Goal: Information Seeking & Learning: Learn about a topic

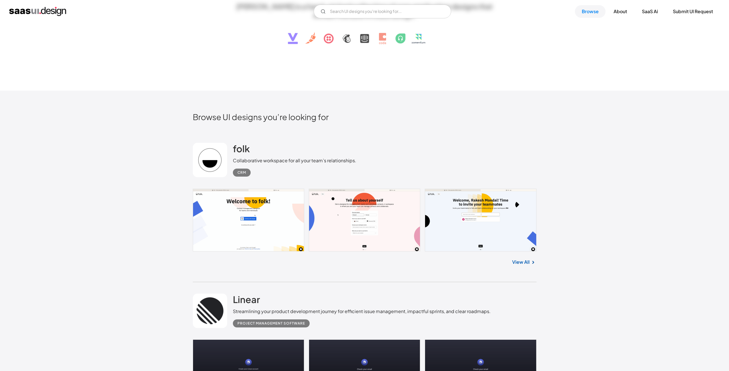
scroll to position [122, 0]
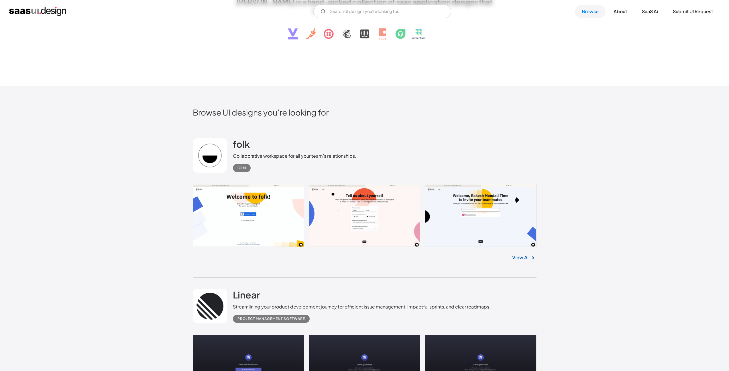
click at [239, 146] on h2 "folk" at bounding box center [241, 143] width 17 height 11
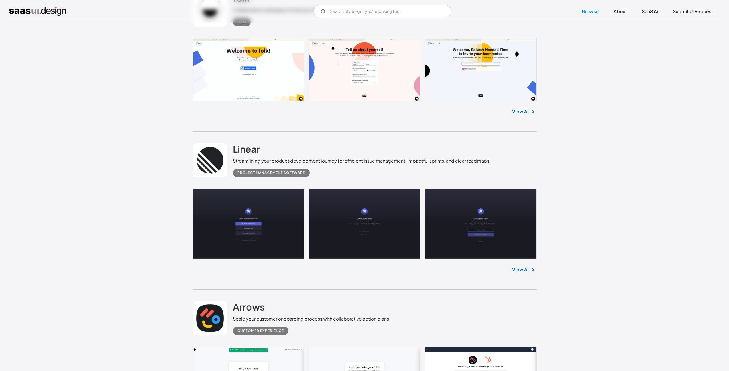
scroll to position [271, 0]
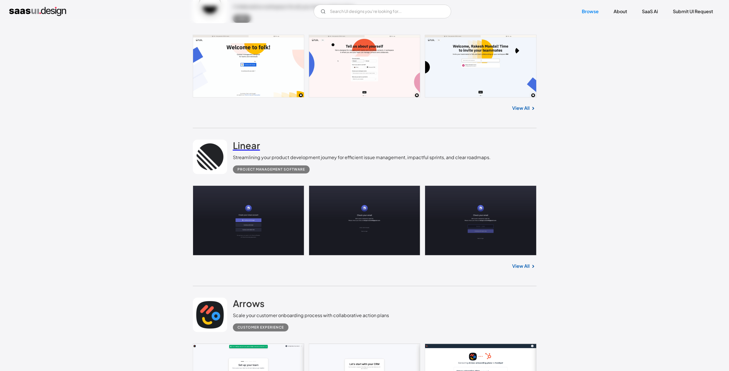
click at [253, 144] on h2 "Linear" at bounding box center [246, 144] width 27 height 11
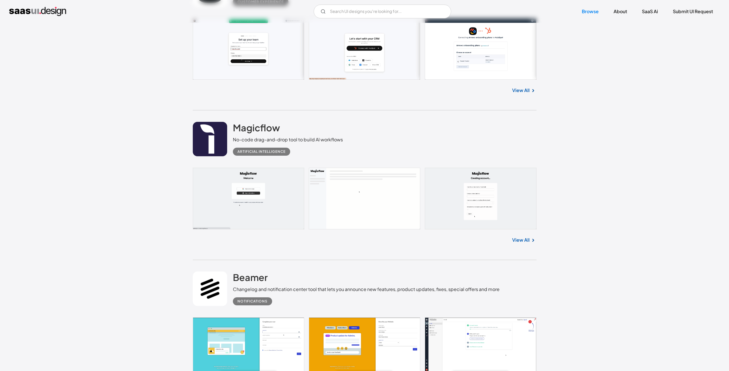
scroll to position [592, 0]
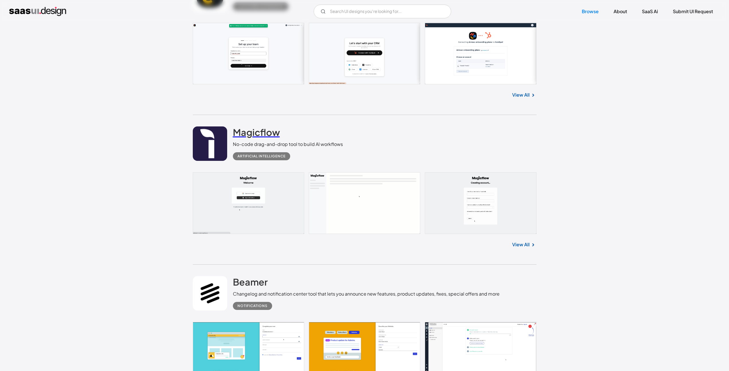
click at [267, 131] on h2 "Magicflow" at bounding box center [256, 131] width 47 height 11
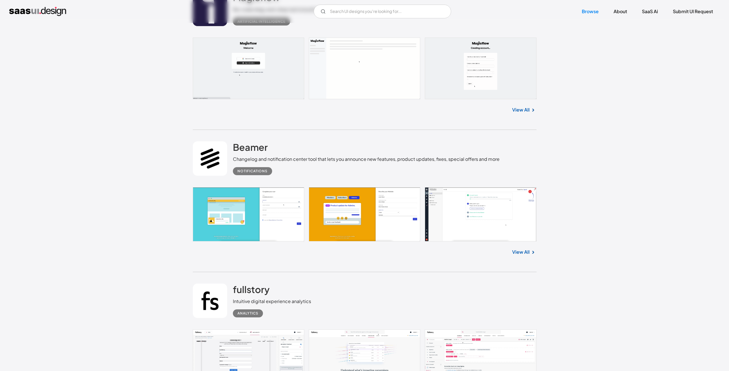
scroll to position [728, 0]
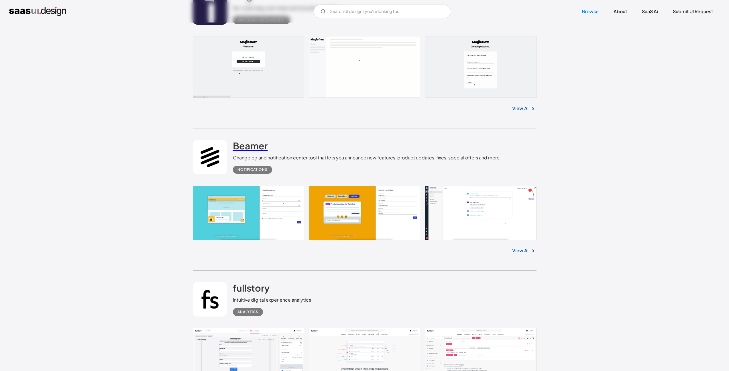
click at [254, 149] on h2 "Beamer" at bounding box center [250, 145] width 35 height 11
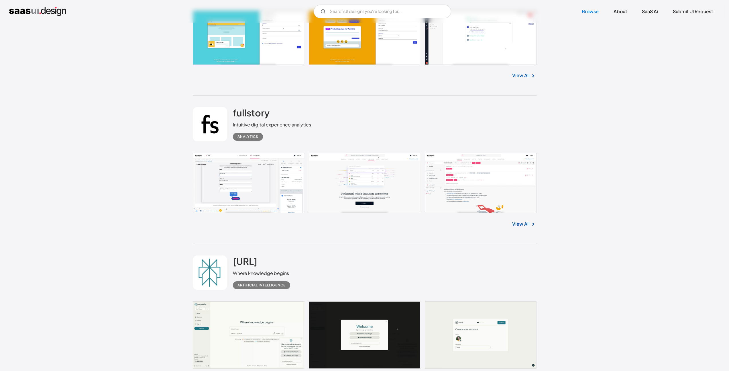
scroll to position [904, 0]
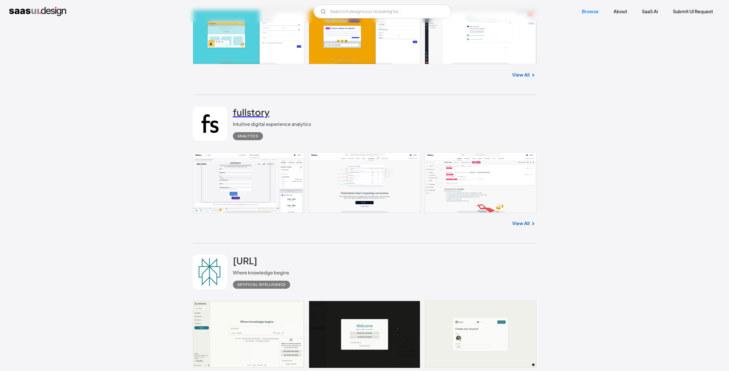
click at [247, 113] on h2 "fullstory" at bounding box center [251, 111] width 37 height 11
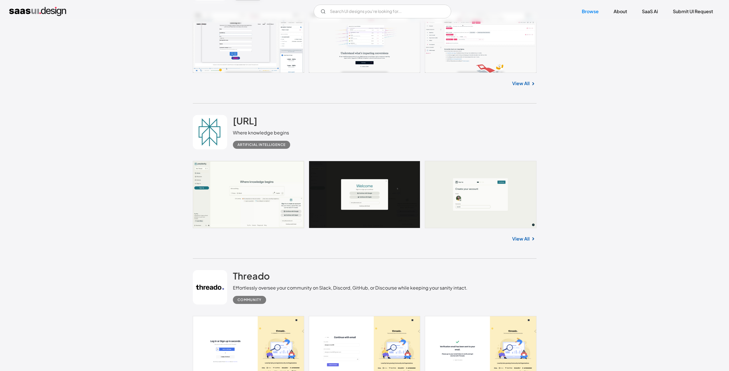
scroll to position [1043, 0]
click at [255, 123] on h2 "[URL]" at bounding box center [245, 120] width 24 height 11
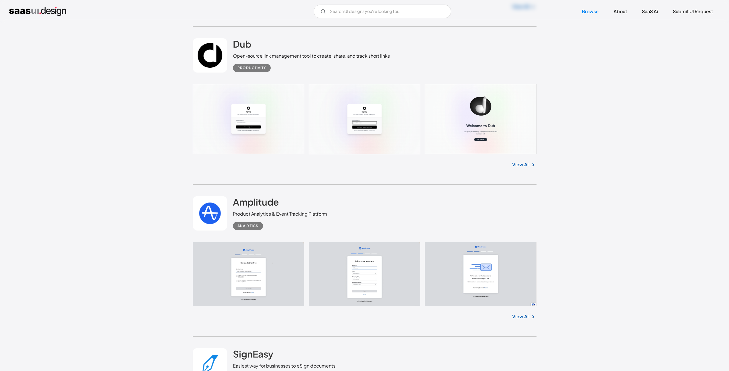
scroll to position [1435, 0]
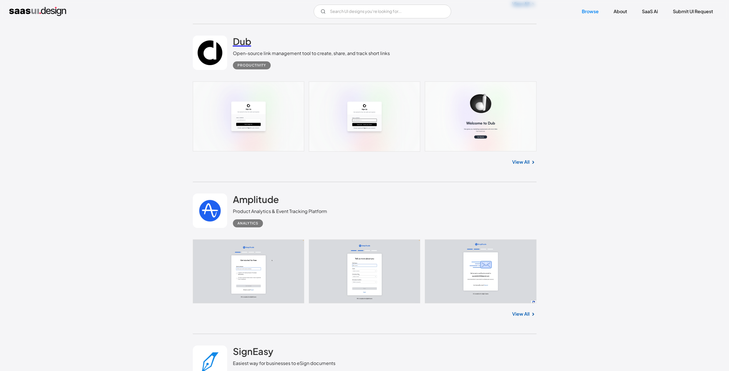
click at [239, 41] on h2 "Dub" at bounding box center [242, 41] width 18 height 11
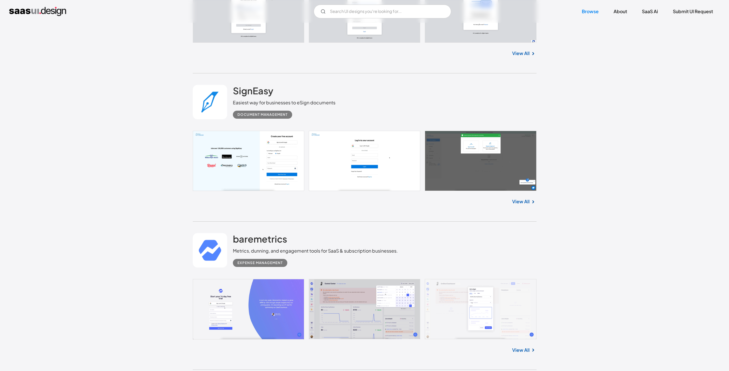
scroll to position [1703, 0]
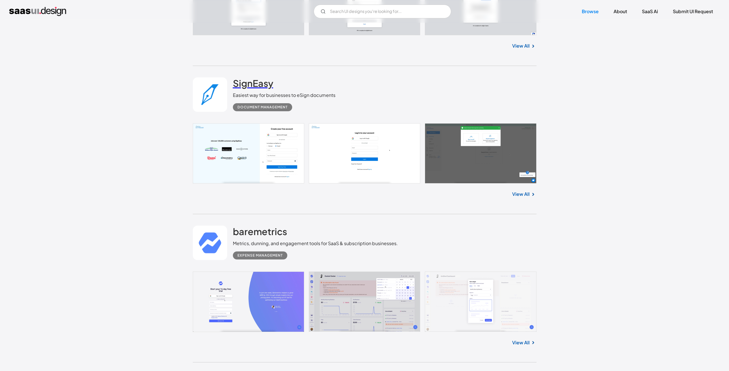
click at [258, 83] on h2 "SignEasy" at bounding box center [253, 82] width 40 height 11
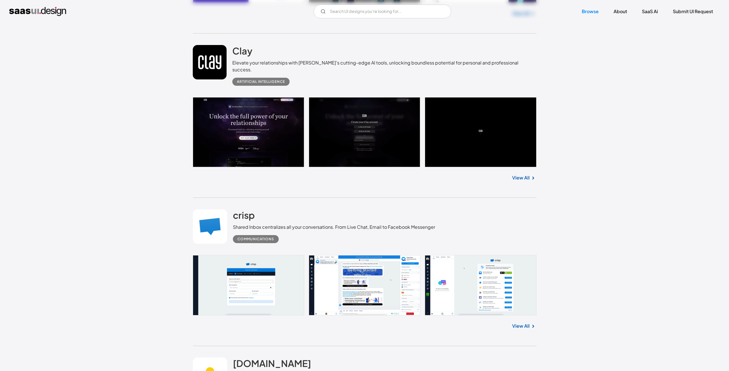
scroll to position [2634, 0]
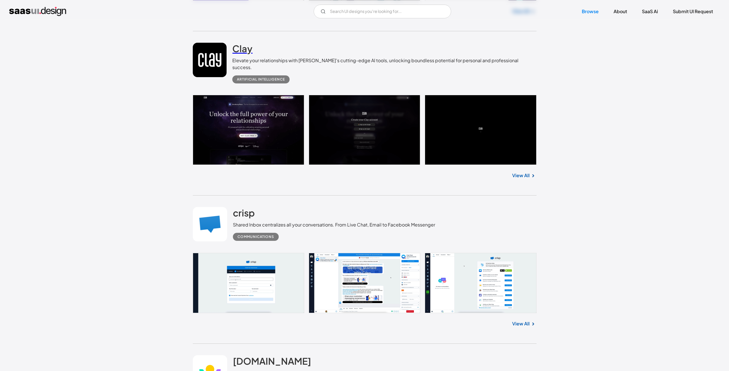
click at [242, 46] on h2 "Clay" at bounding box center [242, 48] width 20 height 11
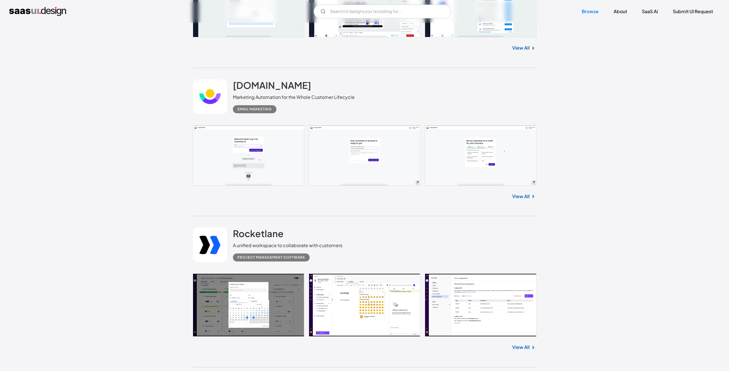
scroll to position [2910, 0]
click at [272, 79] on h2 "[DOMAIN_NAME]" at bounding box center [272, 84] width 78 height 11
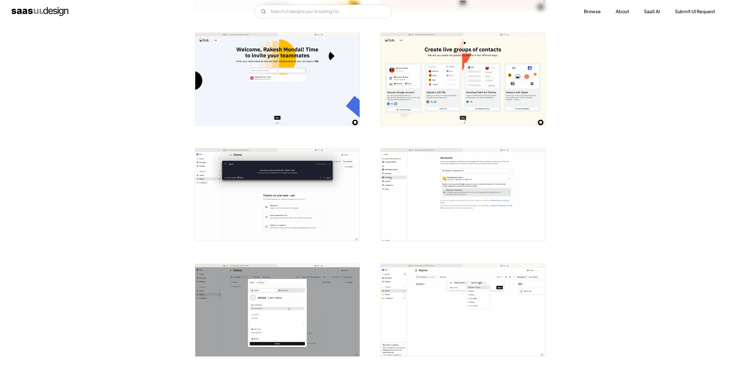
scroll to position [215, 0]
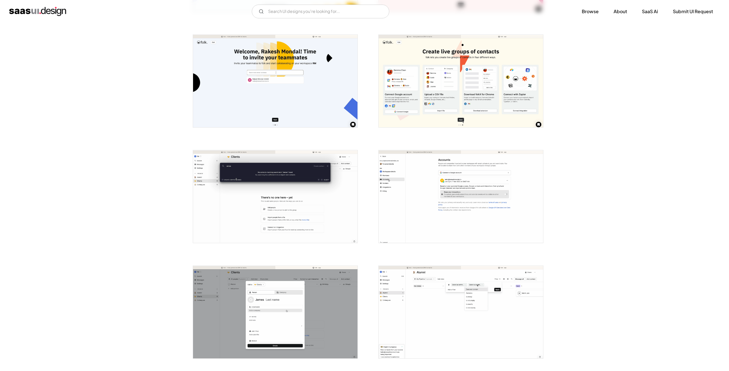
click at [245, 193] on img "open lightbox" at bounding box center [275, 196] width 164 height 93
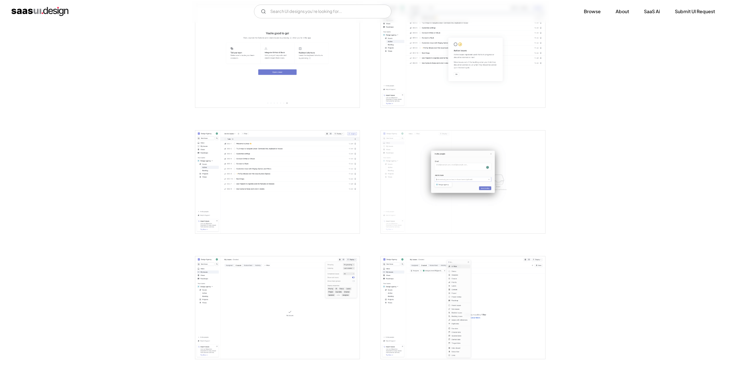
scroll to position [644, 0]
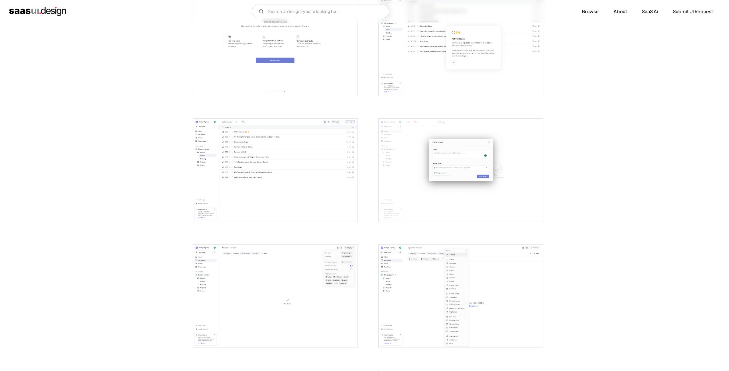
click at [306, 69] on img "open lightbox" at bounding box center [275, 44] width 164 height 103
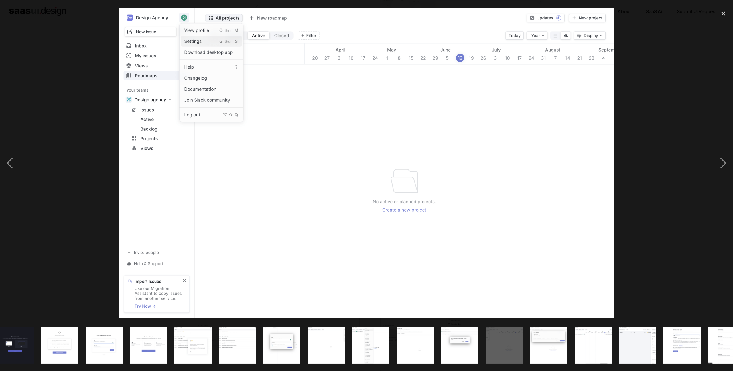
scroll to position [0, 297]
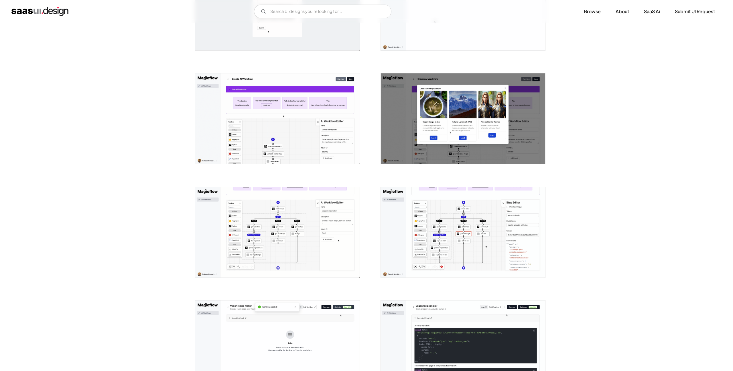
scroll to position [316, 0]
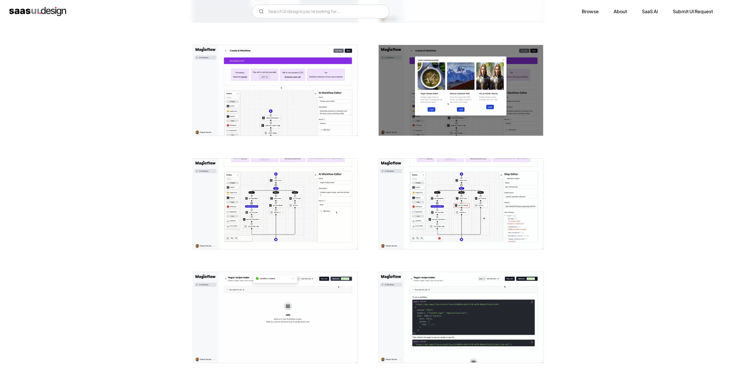
click at [260, 81] on img "open lightbox" at bounding box center [275, 90] width 164 height 90
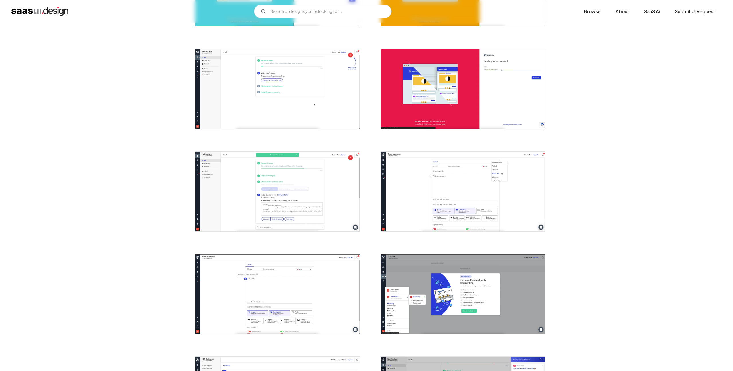
scroll to position [182, 0]
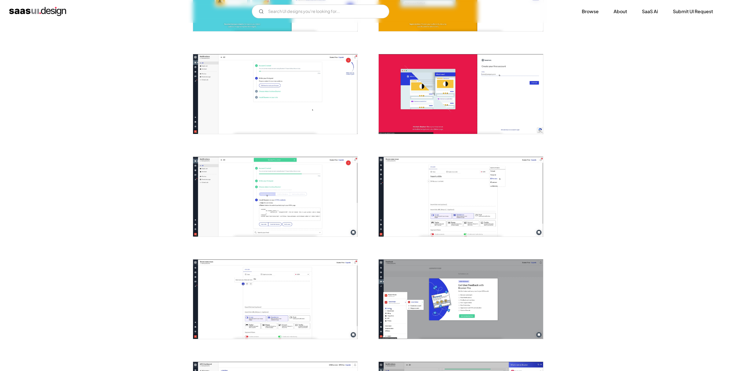
click at [477, 198] on img "open lightbox" at bounding box center [461, 197] width 164 height 80
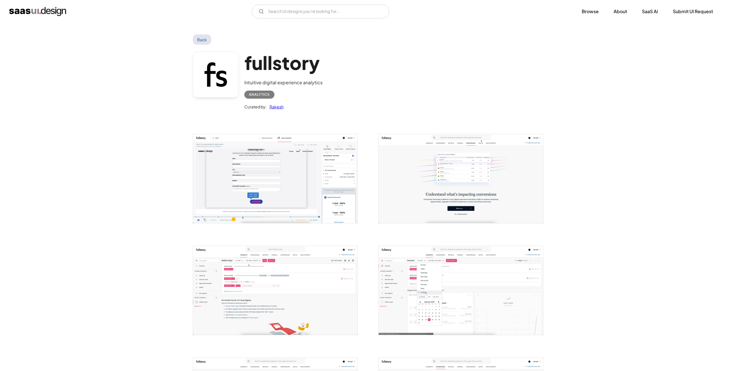
click at [460, 190] on img "open lightbox" at bounding box center [461, 178] width 164 height 89
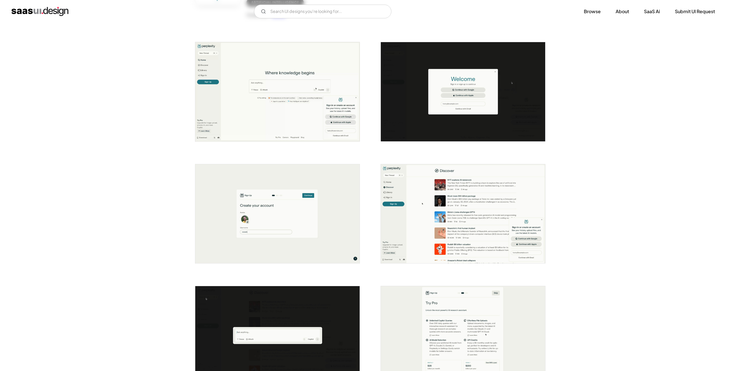
scroll to position [92, 0]
click at [268, 237] on img "open lightbox" at bounding box center [275, 213] width 164 height 99
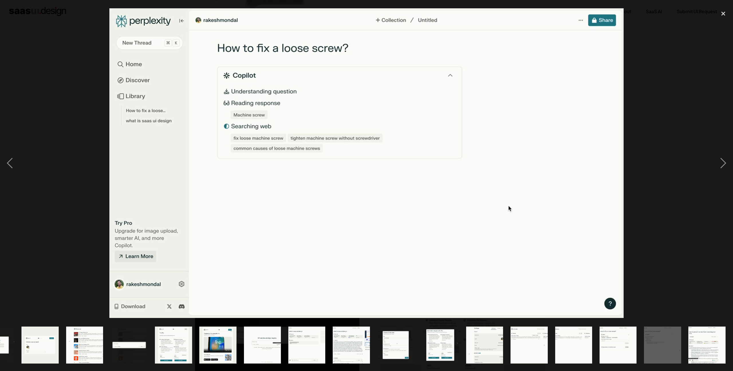
scroll to position [0, 75]
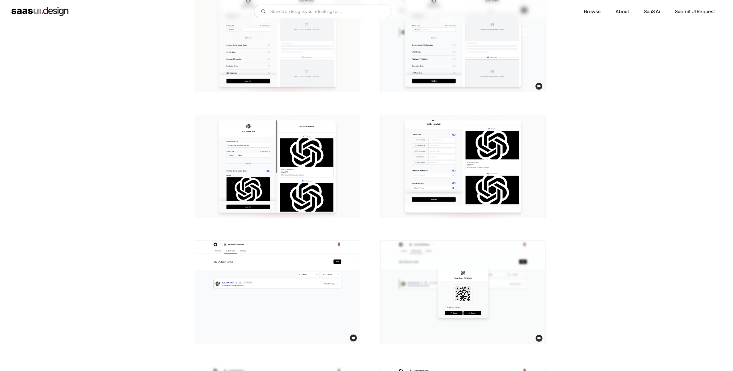
scroll to position [397, 0]
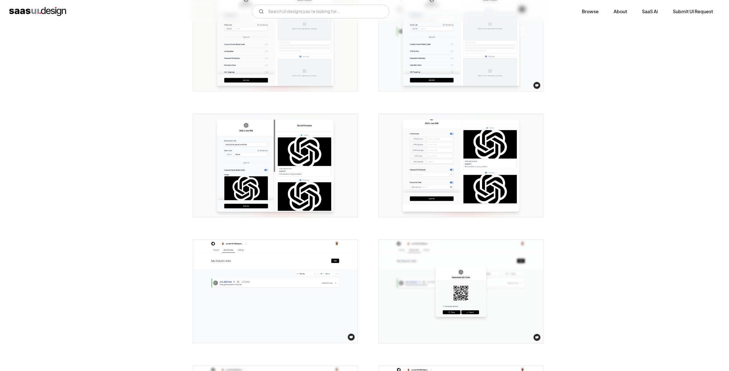
click at [253, 269] on img "open lightbox" at bounding box center [275, 291] width 164 height 103
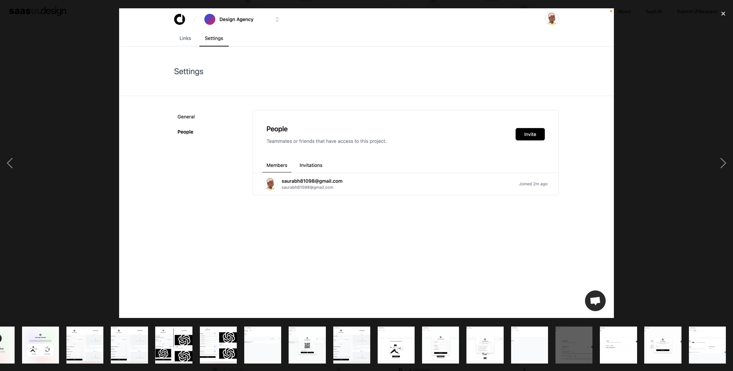
scroll to position [0, 119]
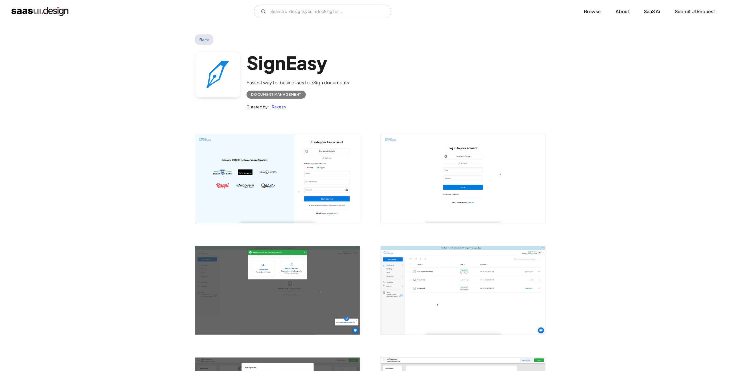
scroll to position [1, 0]
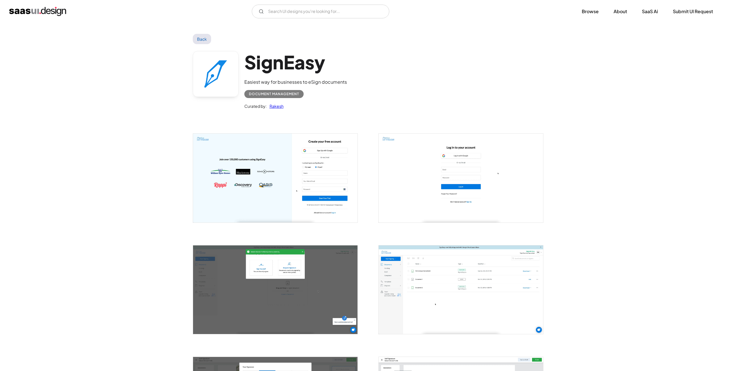
click at [424, 279] on img "open lightbox" at bounding box center [461, 289] width 164 height 88
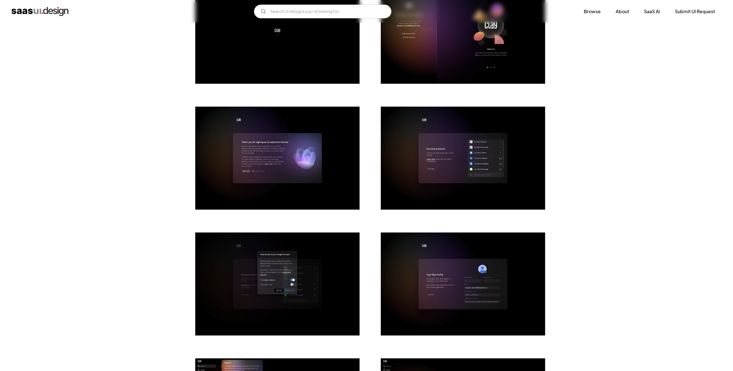
scroll to position [286, 0]
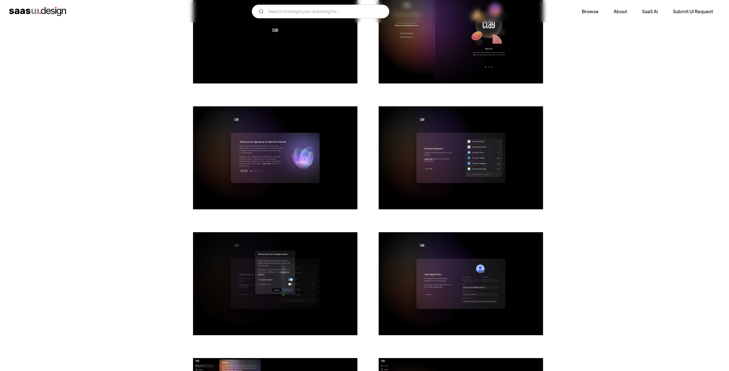
click at [452, 167] on img "open lightbox" at bounding box center [461, 157] width 164 height 103
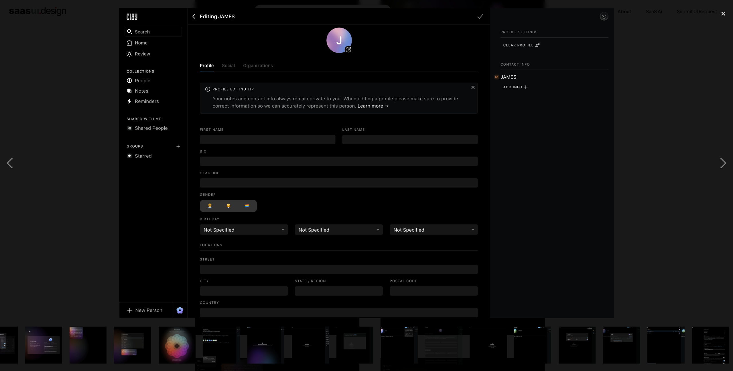
scroll to position [0, 297]
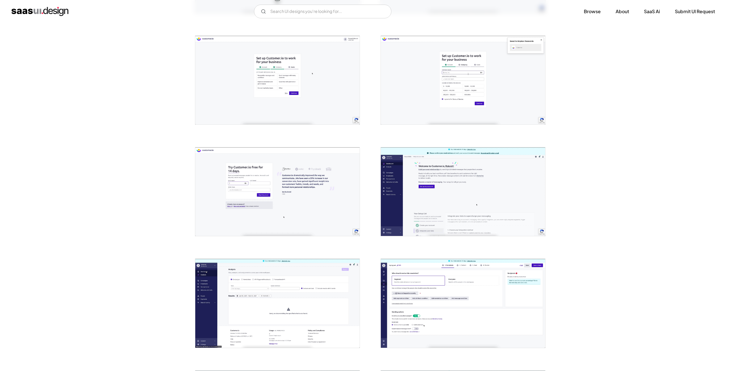
scroll to position [210, 0]
click at [351, 290] on img "open lightbox" at bounding box center [275, 302] width 164 height 88
